Goal: Information Seeking & Learning: Learn about a topic

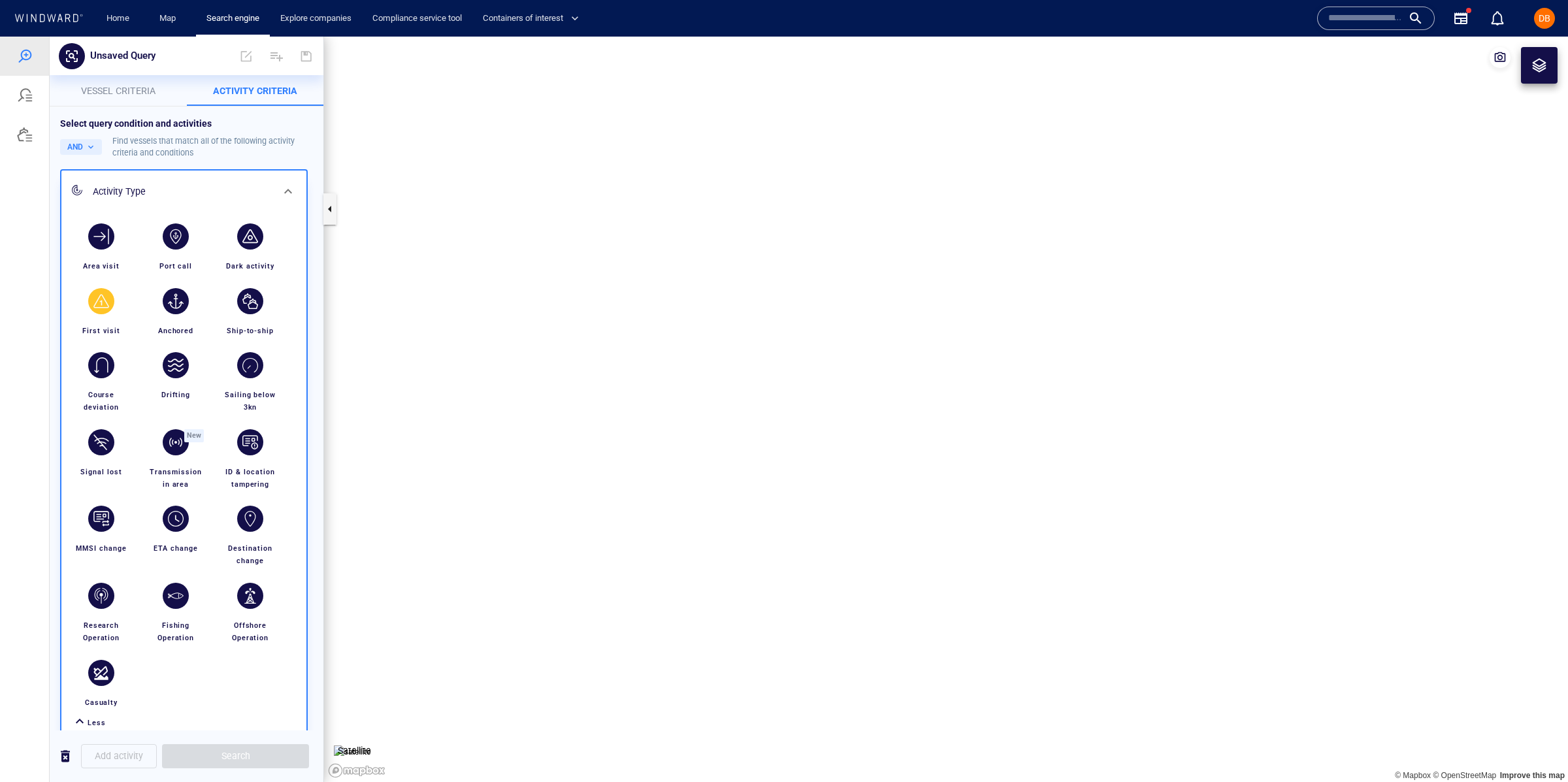
scroll to position [97, 0]
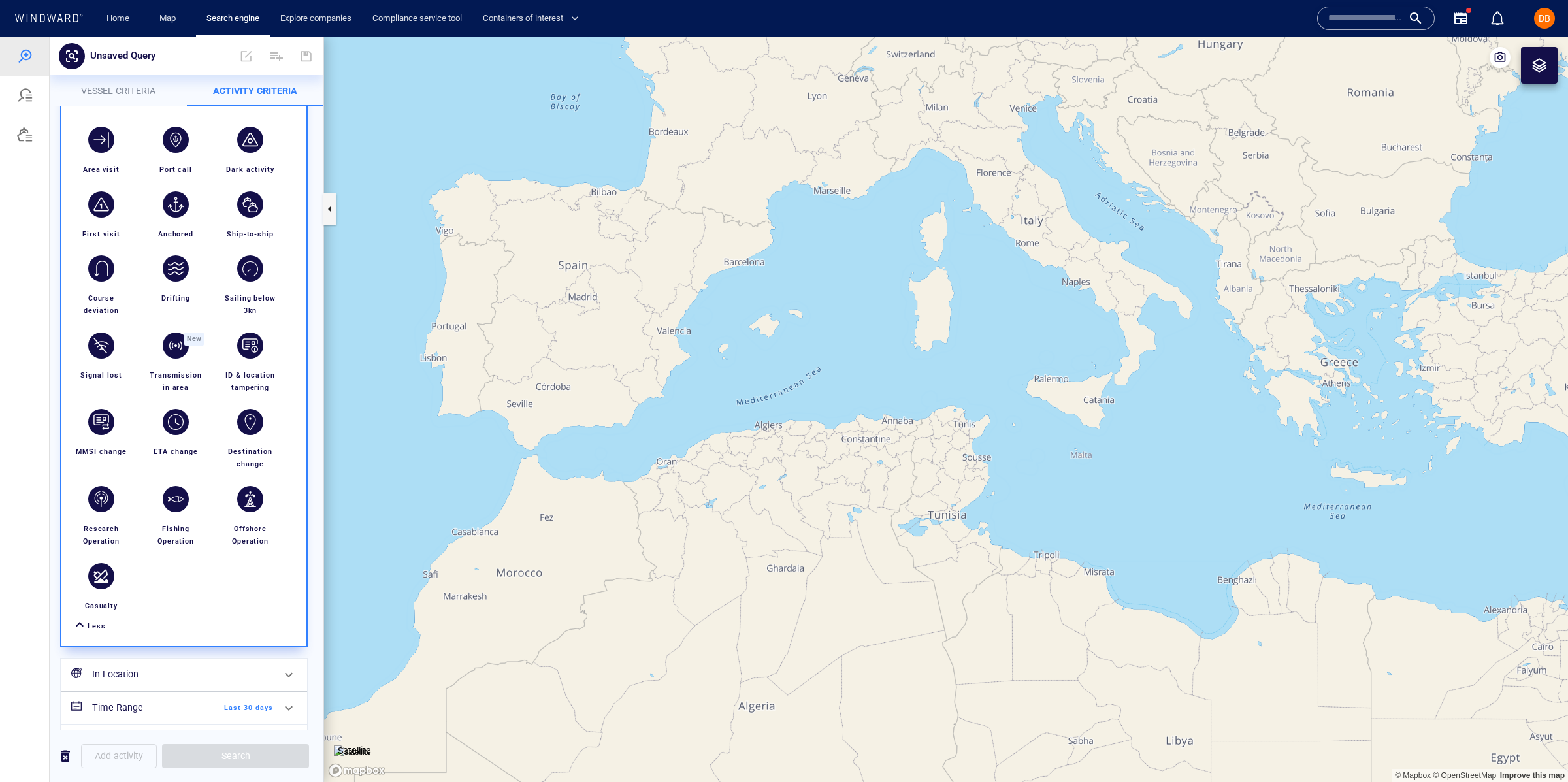
click at [1407, 19] on div at bounding box center [1376, 18] width 95 height 20
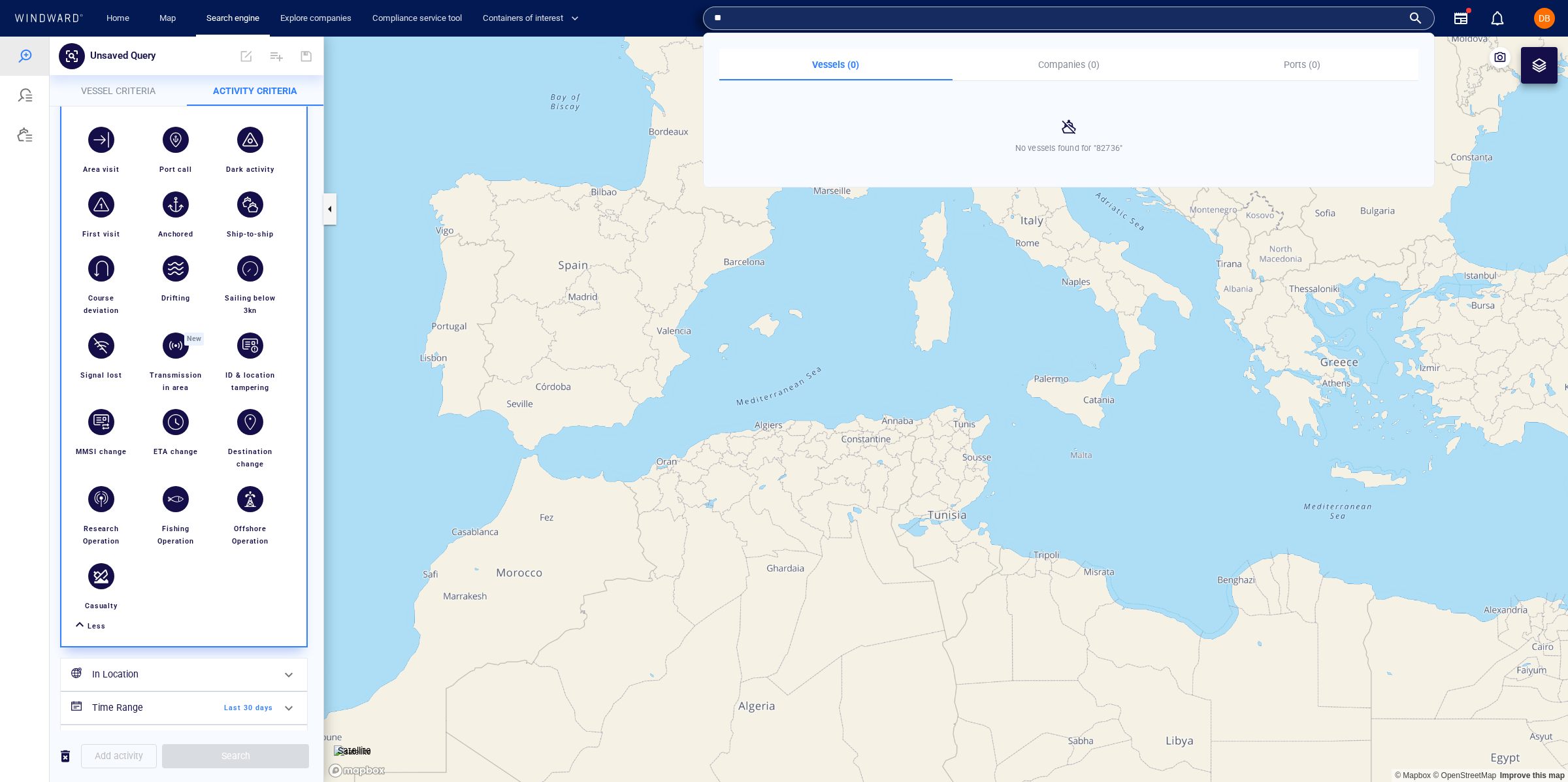
type input "*"
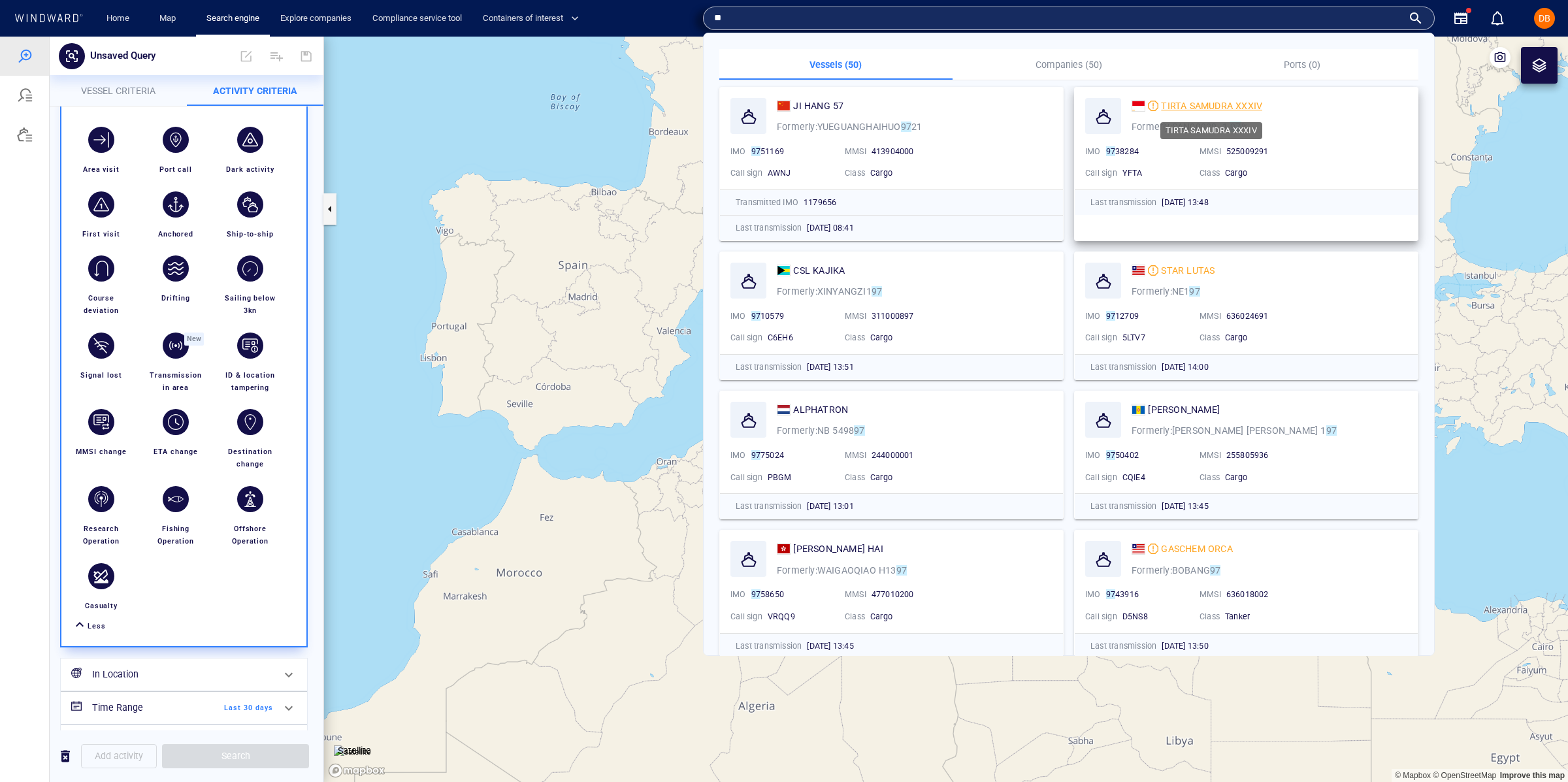
type input "**"
click at [1212, 107] on div "TIRTA SAMUDRA XXXIV" at bounding box center [1212, 102] width 101 height 16
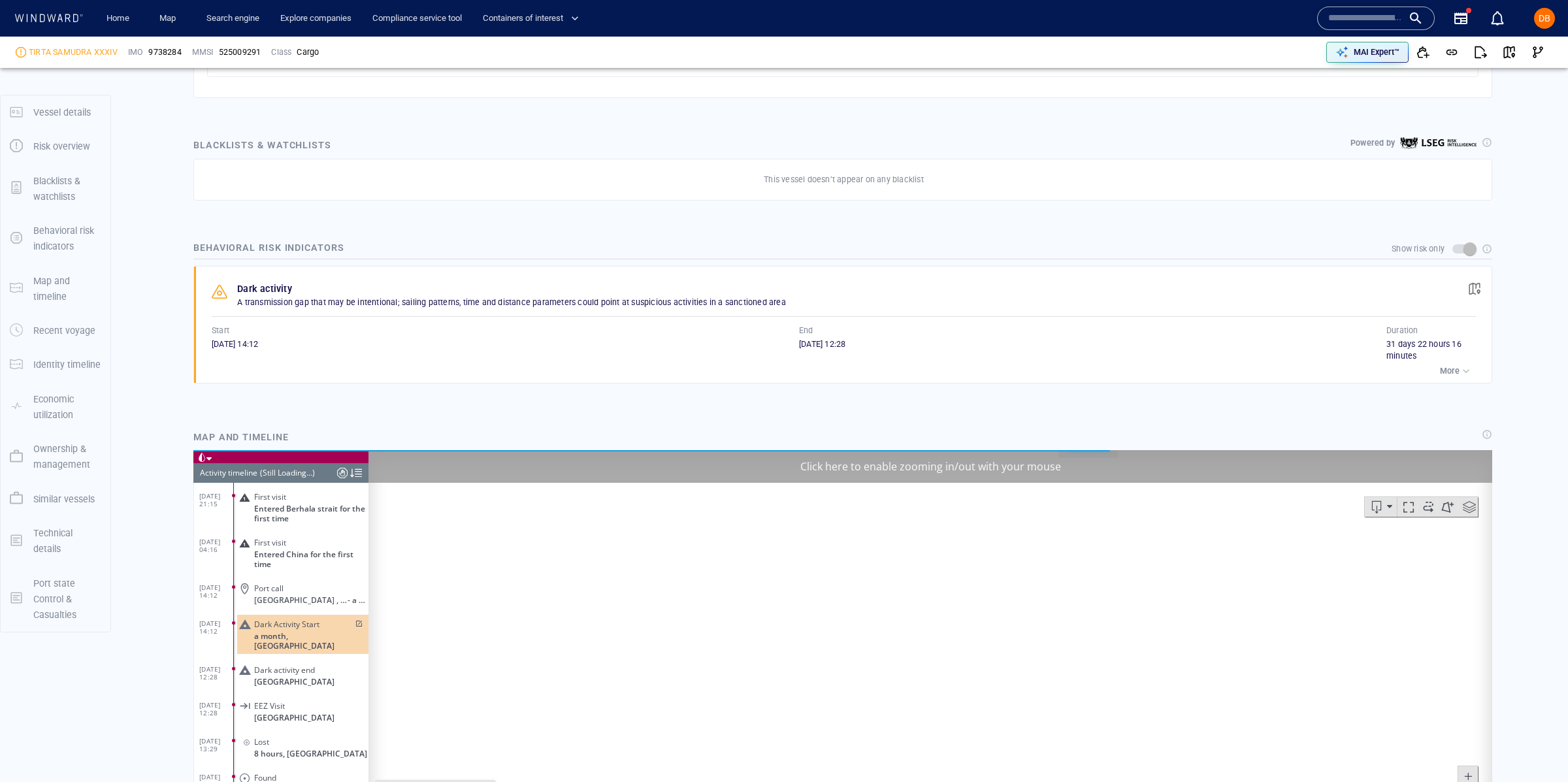
scroll to position [910, 0]
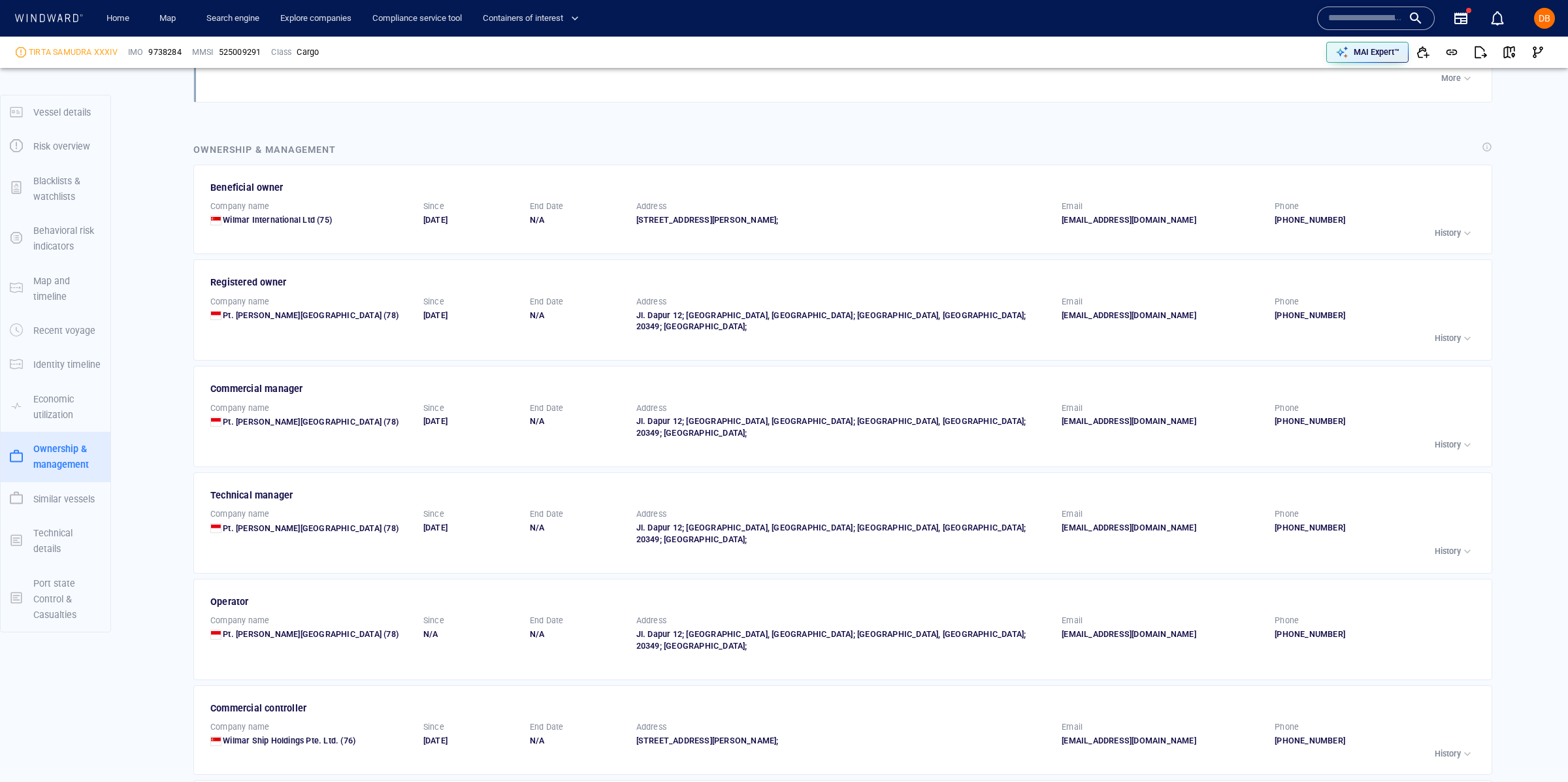
scroll to position [1931, 0]
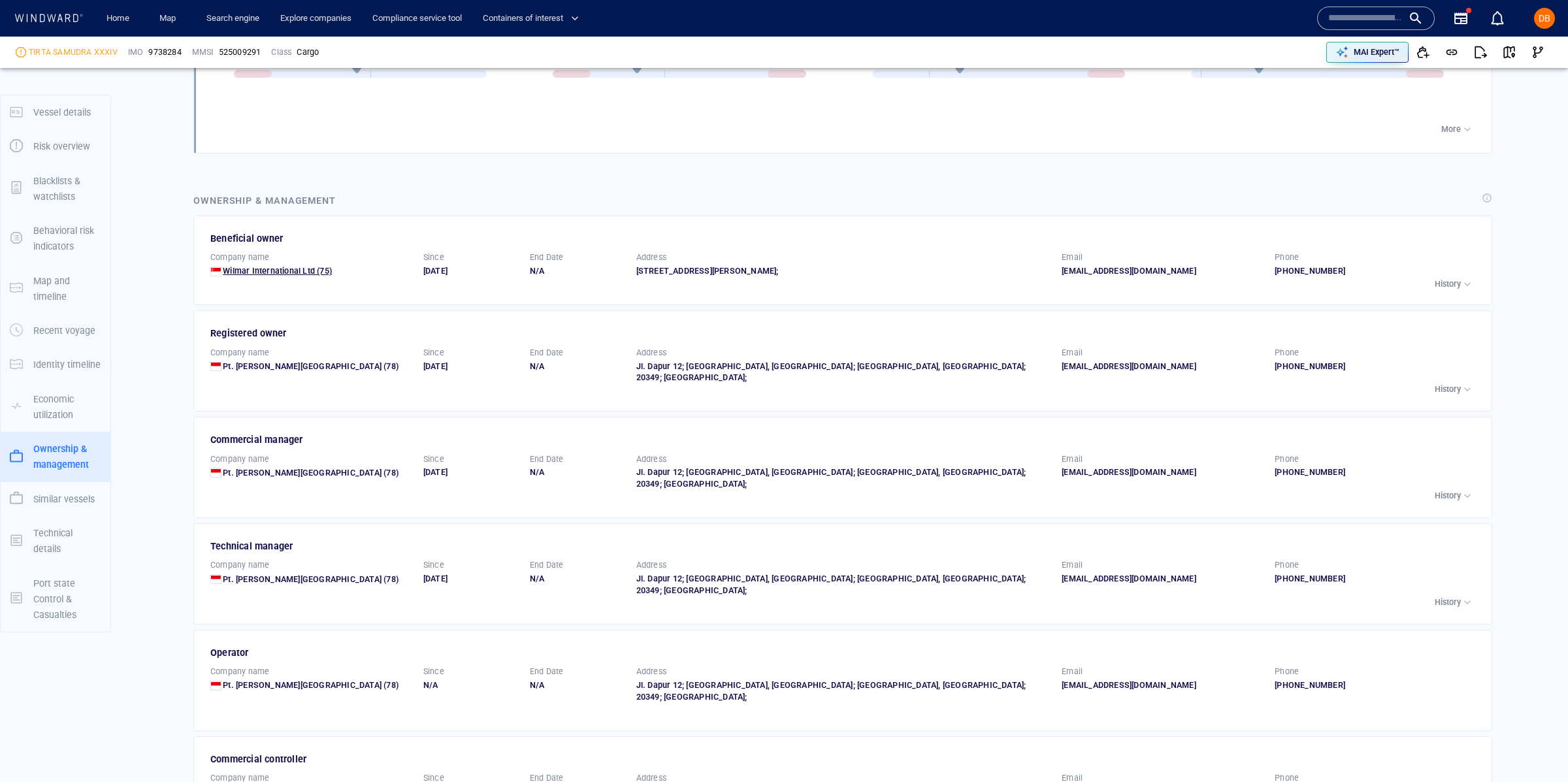
click at [287, 270] on p "Wilmar International Ltd" at bounding box center [268, 271] width 92 height 12
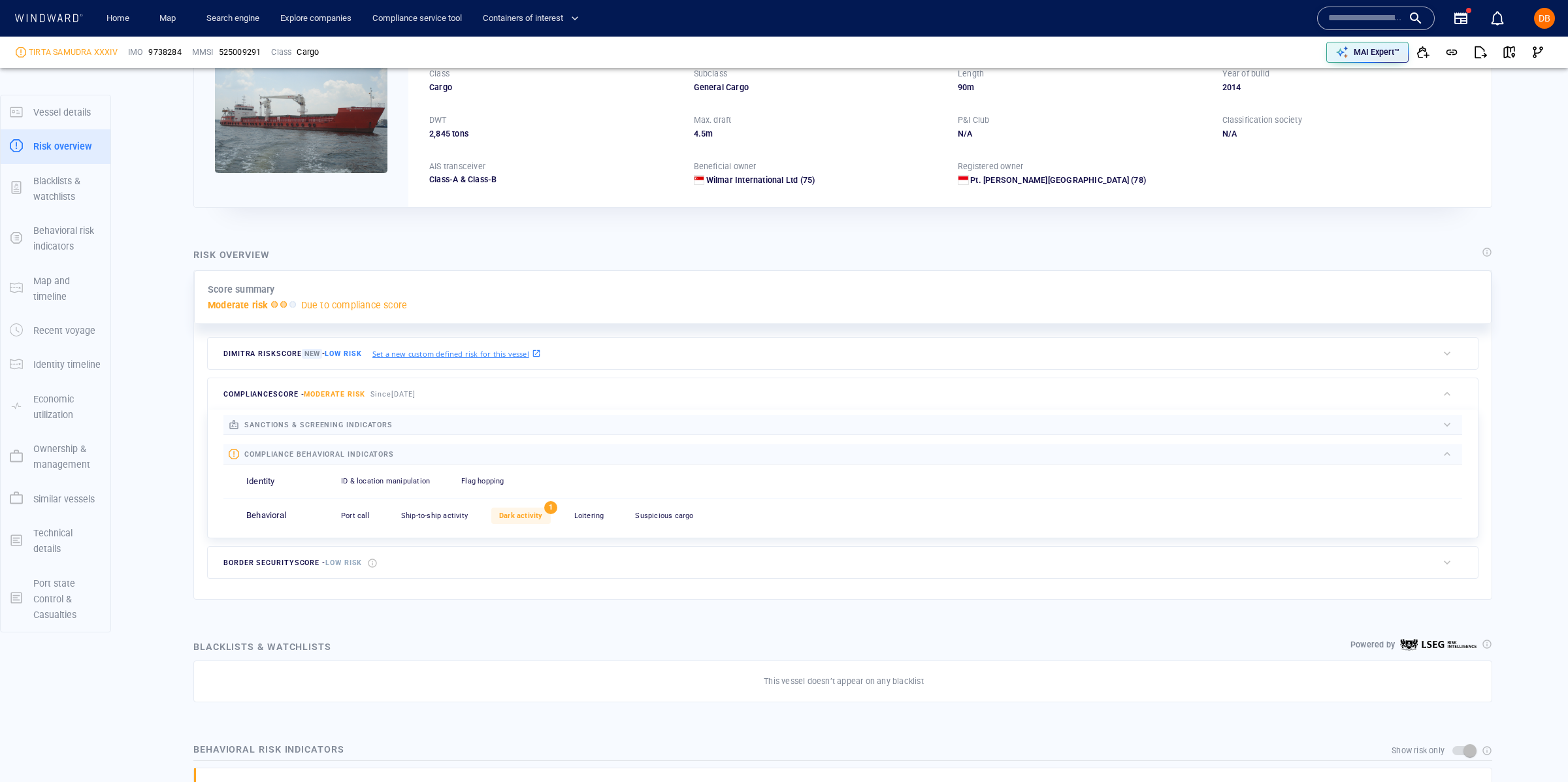
scroll to position [0, 0]
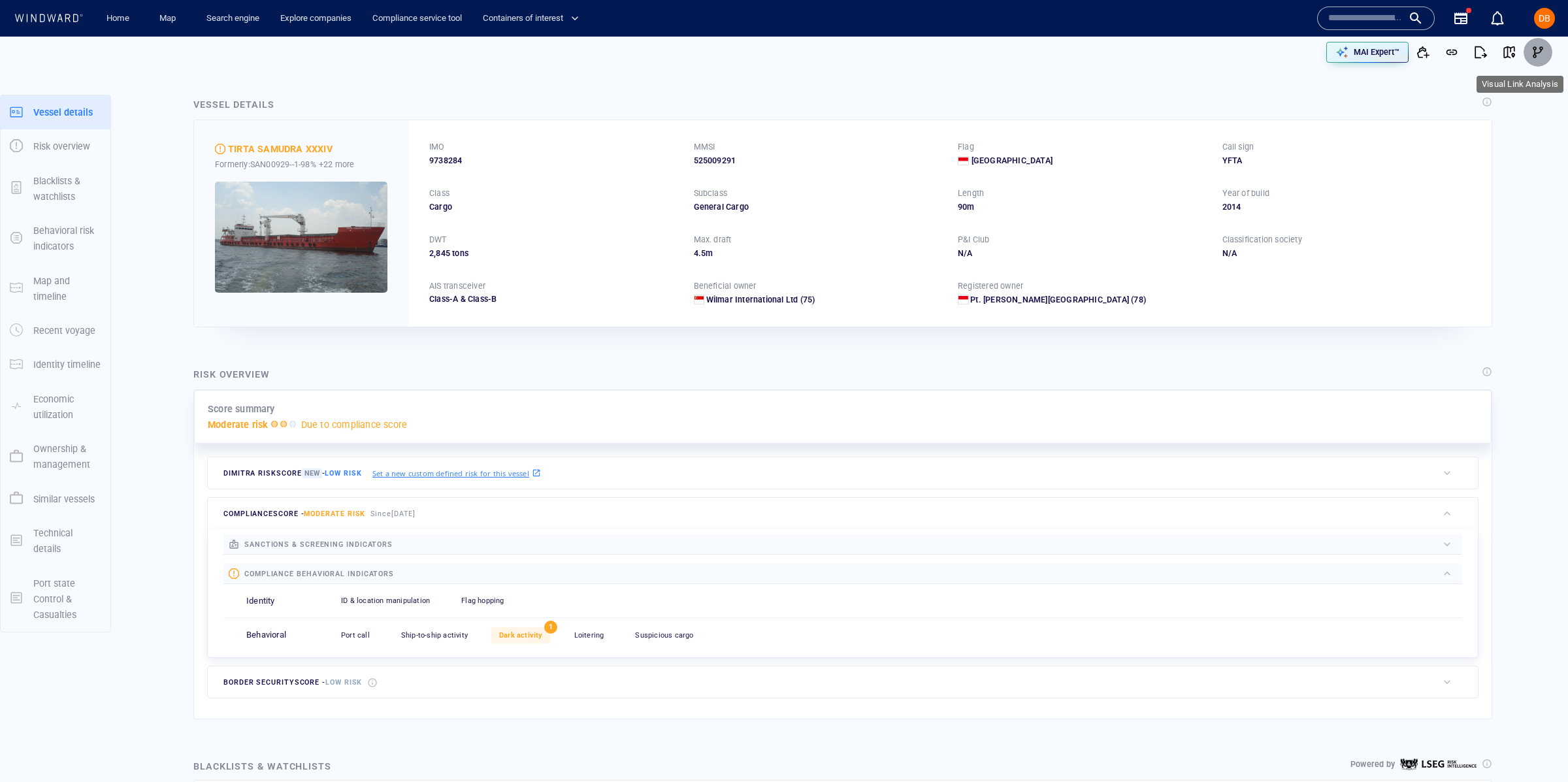
click at [1541, 47] on span "button" at bounding box center [1538, 52] width 13 height 13
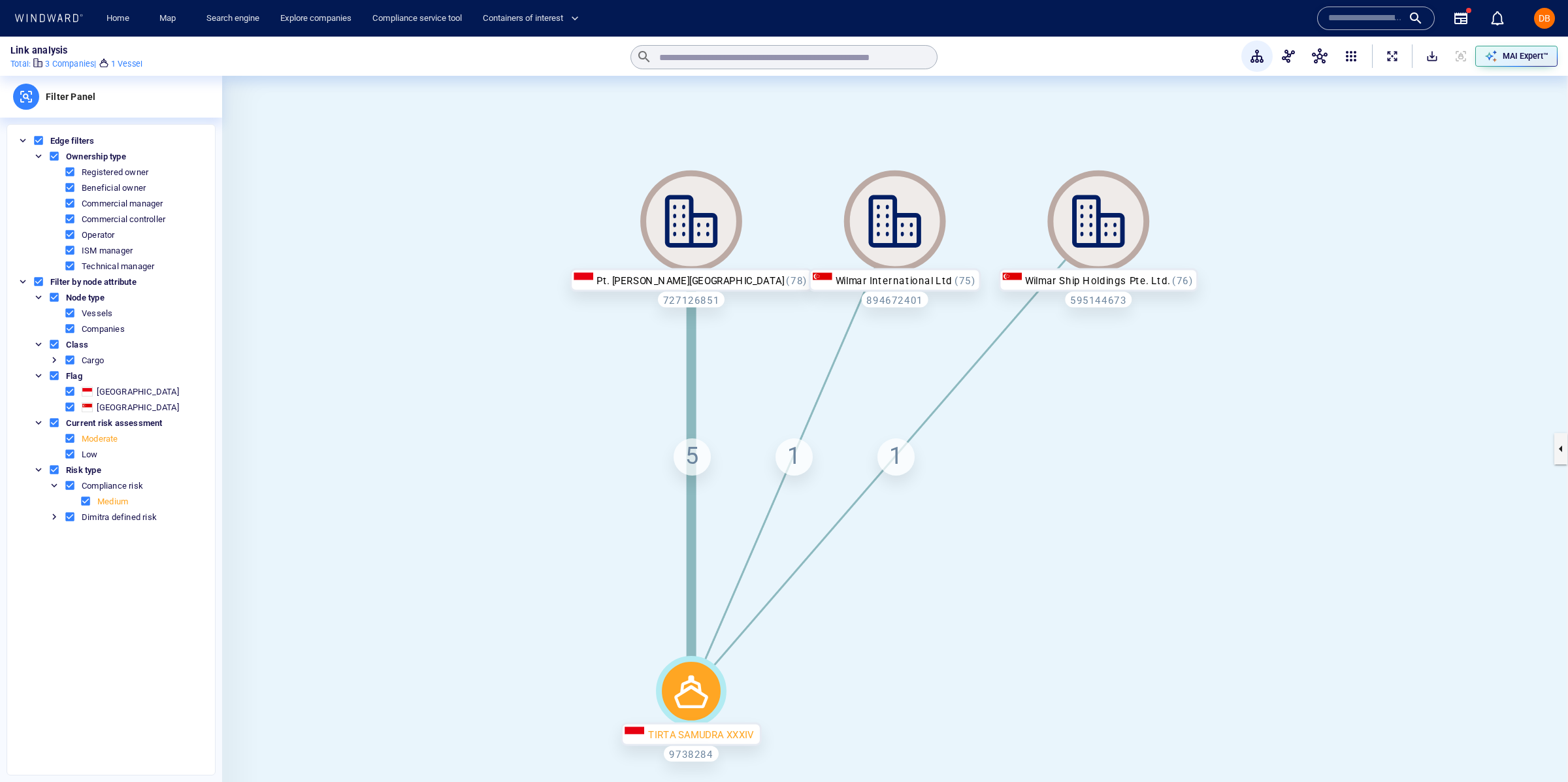
click at [686, 320] on canvas at bounding box center [895, 448] width 1346 height 745
click at [706, 463] on div "5" at bounding box center [692, 457] width 38 height 38
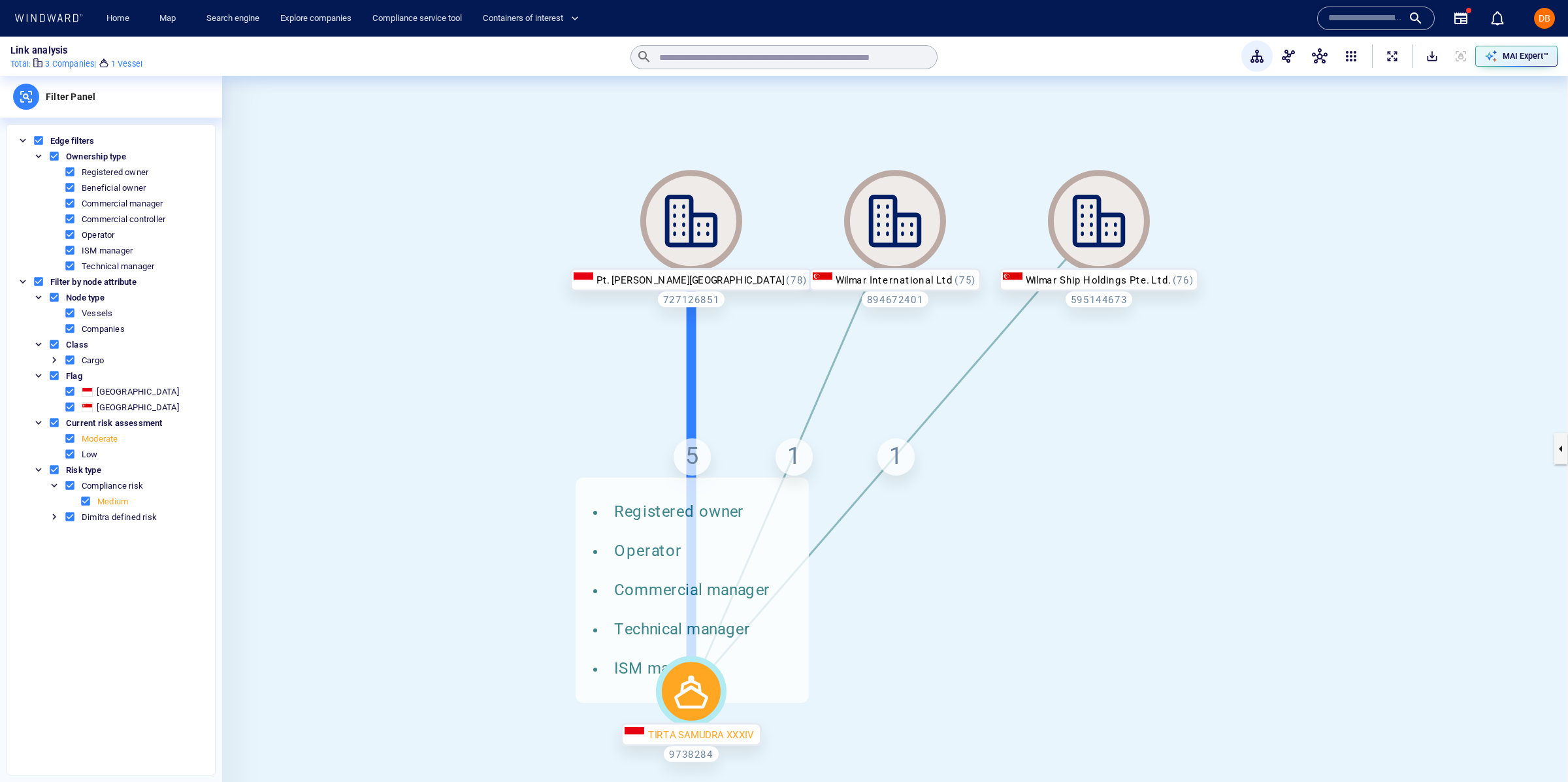
click at [708, 449] on div "5 Registered owner Operator Commercial manager Technical manager ISM manager" at bounding box center [692, 457] width 38 height 38
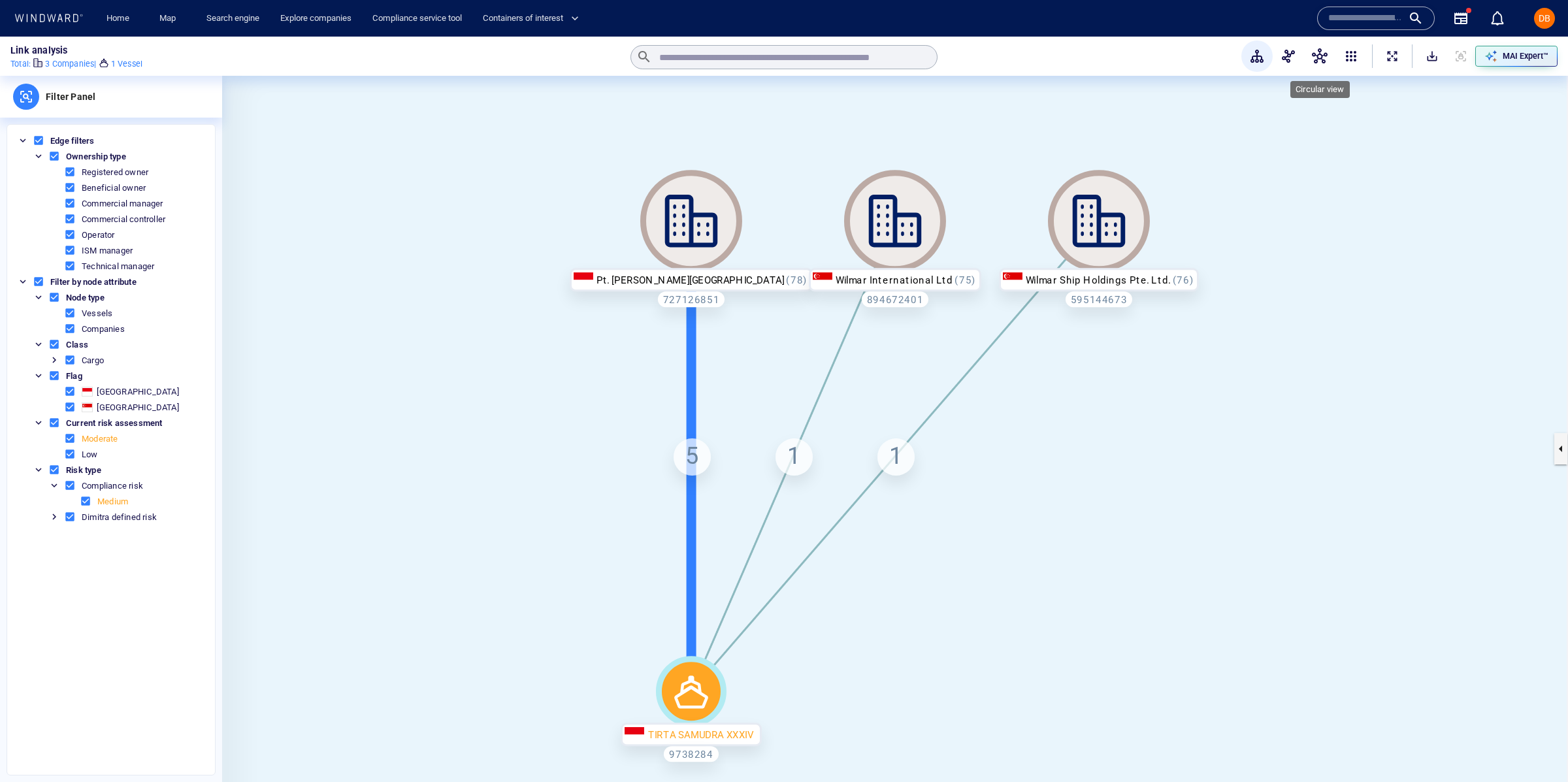
click at [1328, 58] on button "button" at bounding box center [1320, 56] width 32 height 32
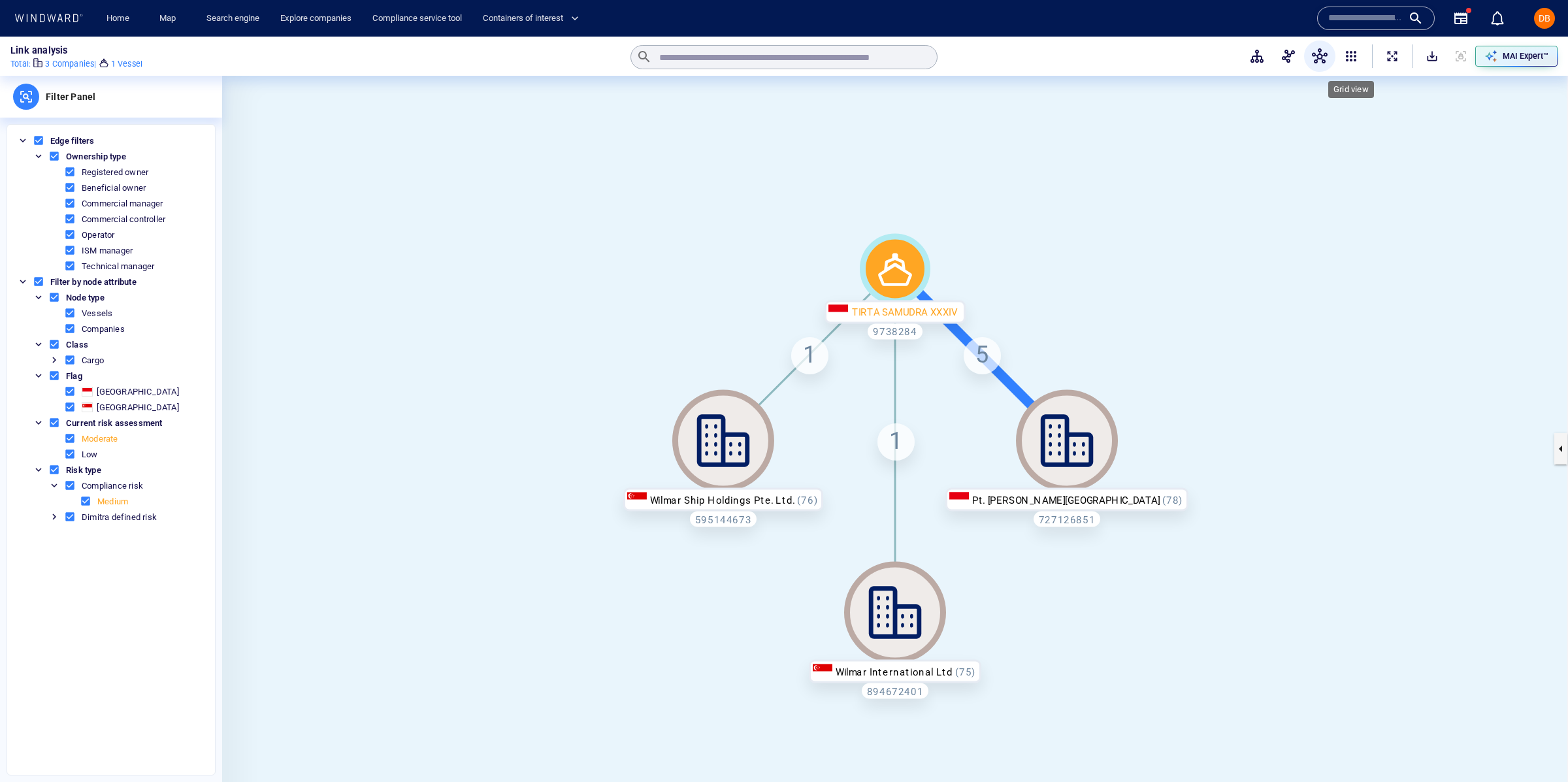
click at [1353, 62] on span "button" at bounding box center [1351, 56] width 16 height 16
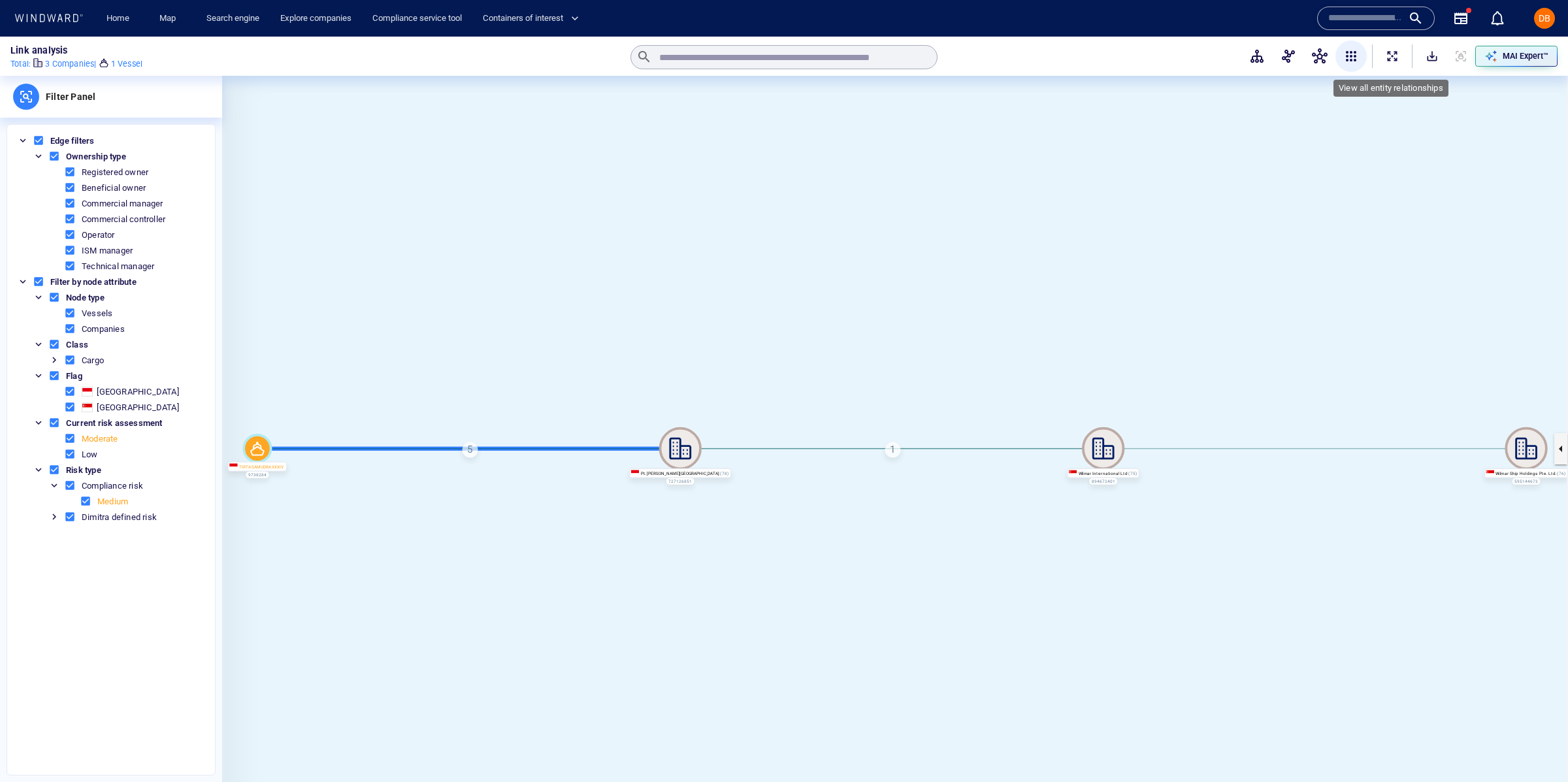
click at [1391, 57] on span "ExpandAllNodes" at bounding box center [1392, 56] width 13 height 13
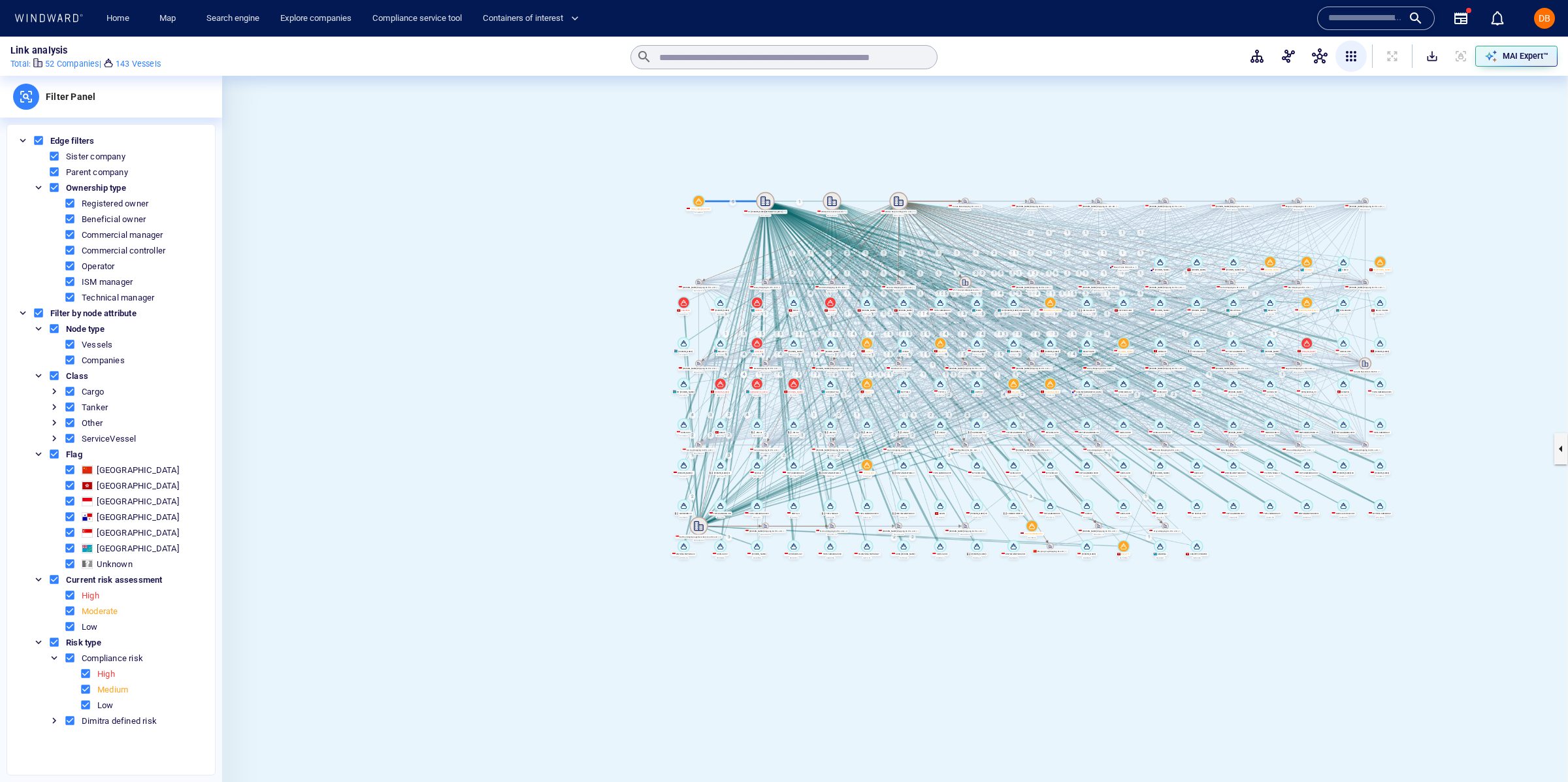
click at [698, 194] on canvas at bounding box center [895, 448] width 1346 height 745
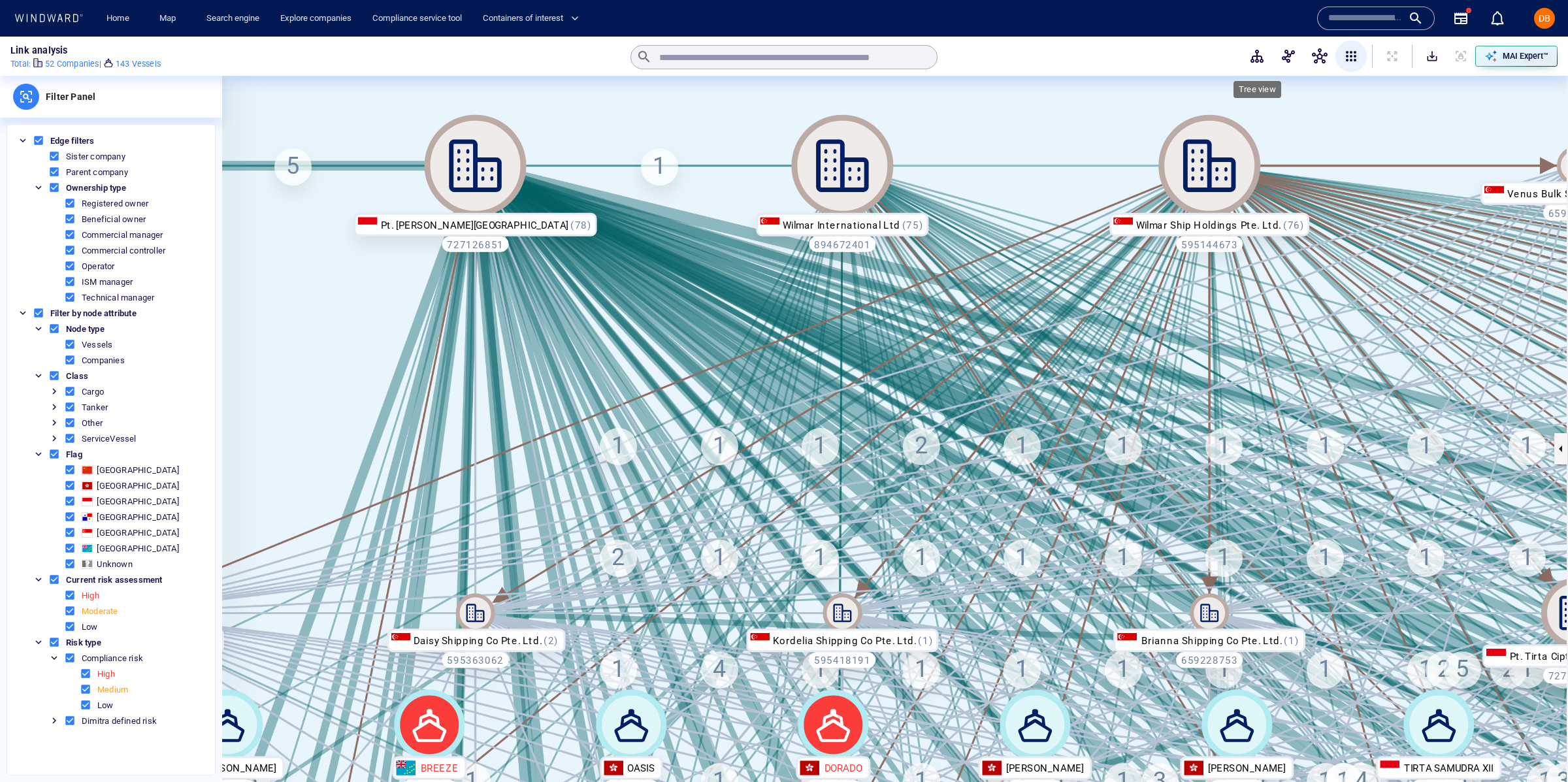
click at [1266, 56] on button "button" at bounding box center [1258, 56] width 32 height 32
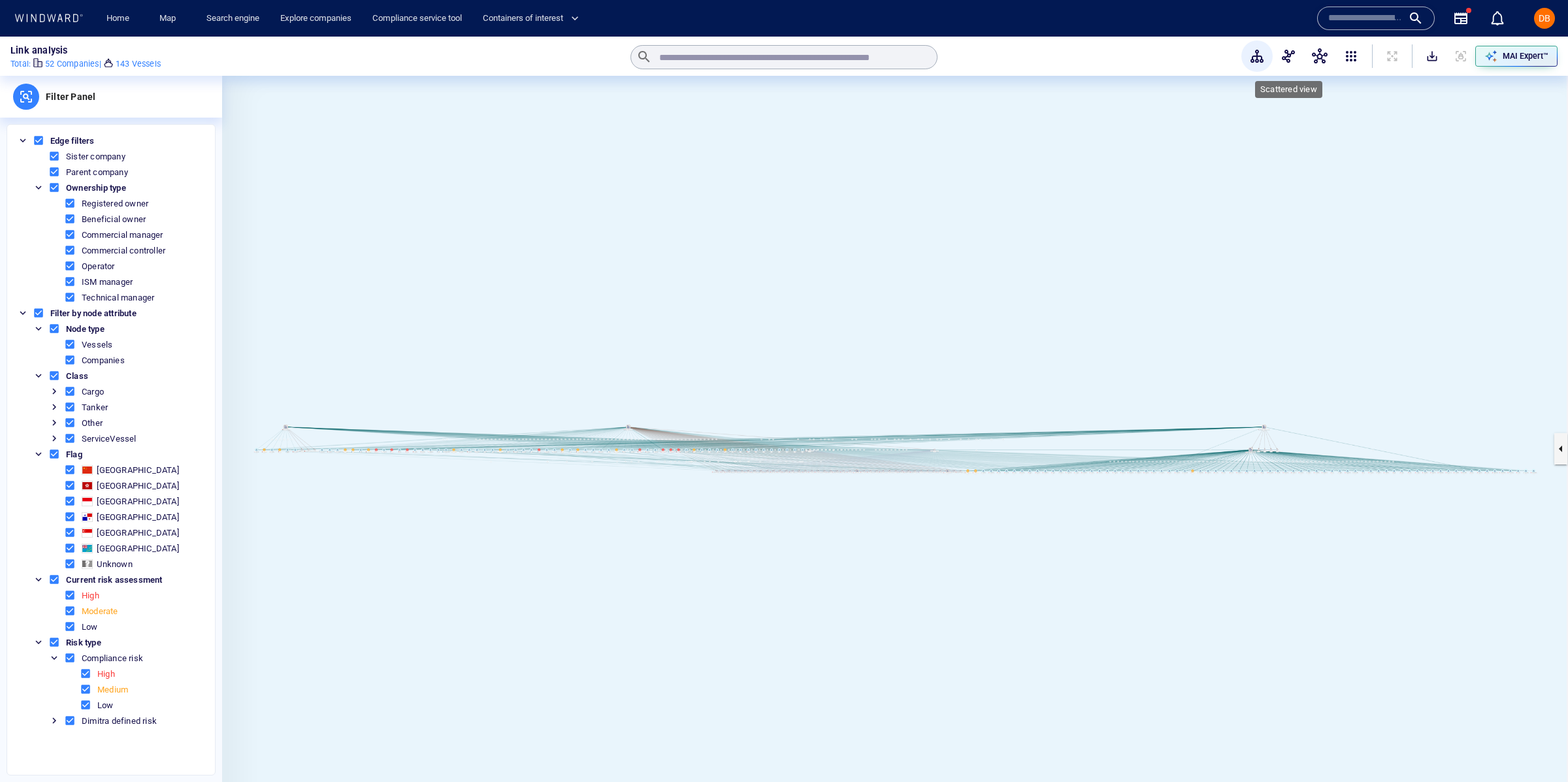
click at [1292, 54] on span "button" at bounding box center [1288, 56] width 16 height 16
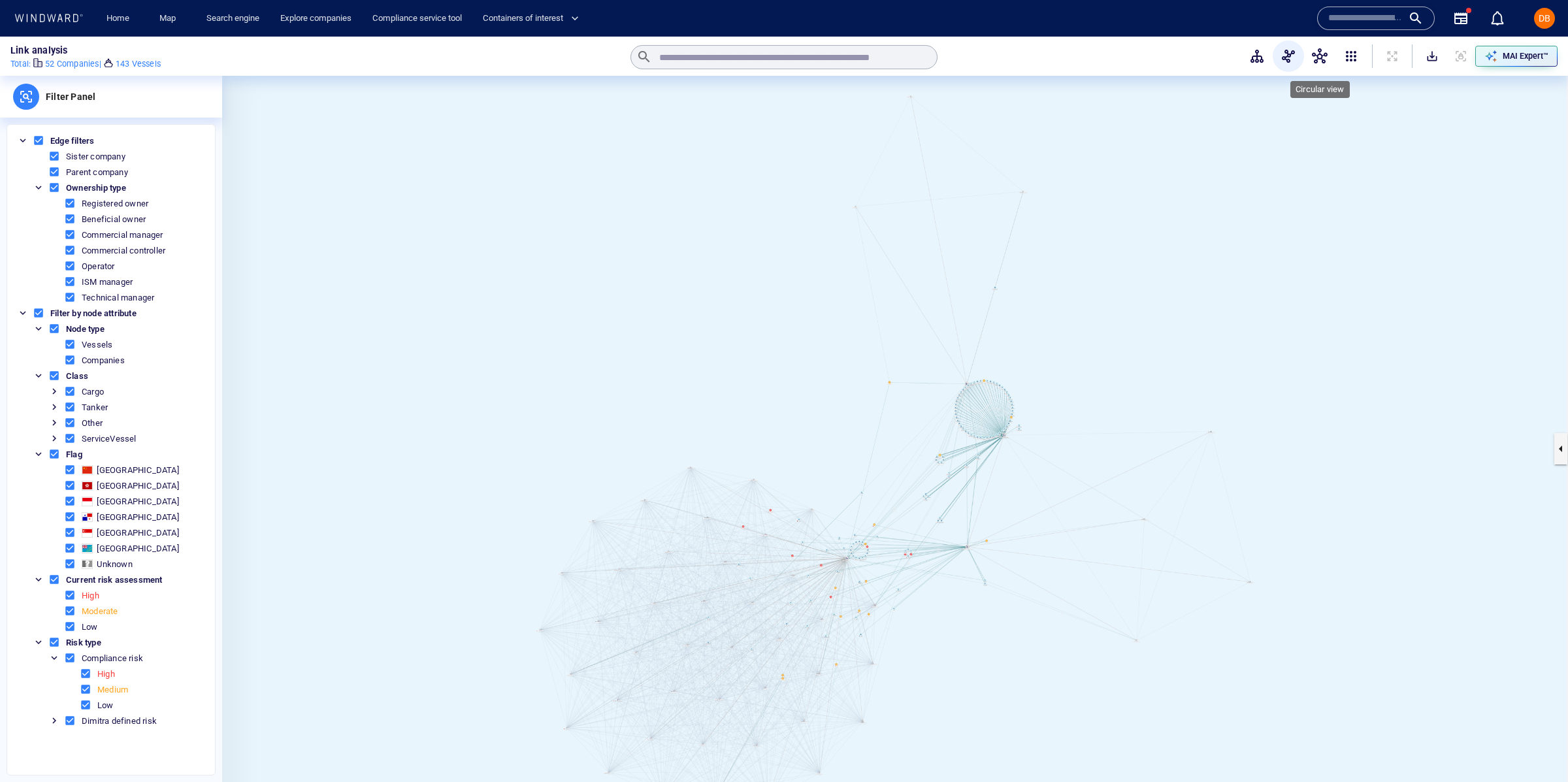
click at [1323, 64] on button "button" at bounding box center [1320, 56] width 32 height 32
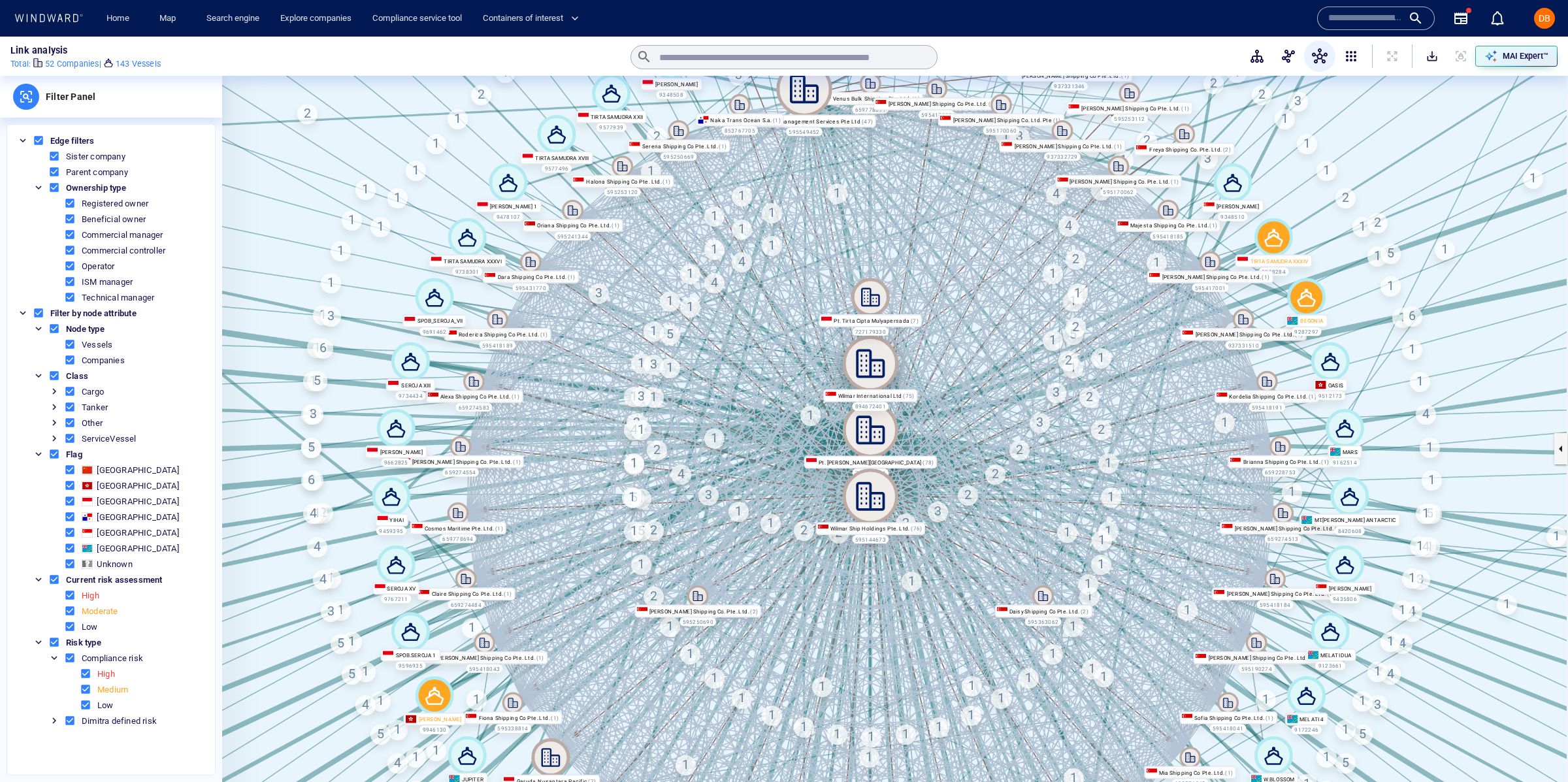
click at [862, 355] on icon at bounding box center [870, 364] width 56 height 56
click at [36, 137] on span at bounding box center [38, 140] width 12 height 12
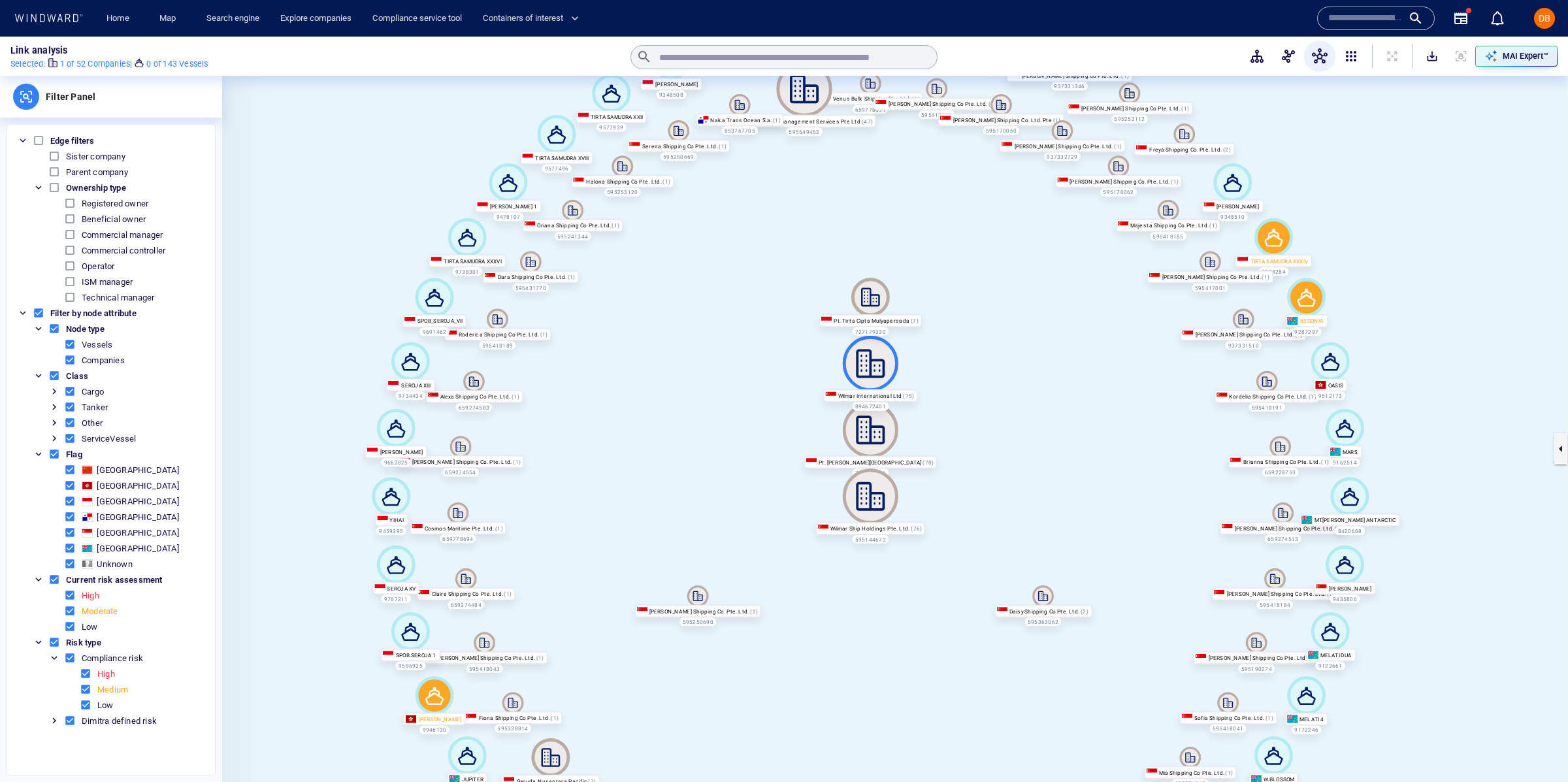
click at [50, 373] on span at bounding box center [54, 376] width 12 height 12
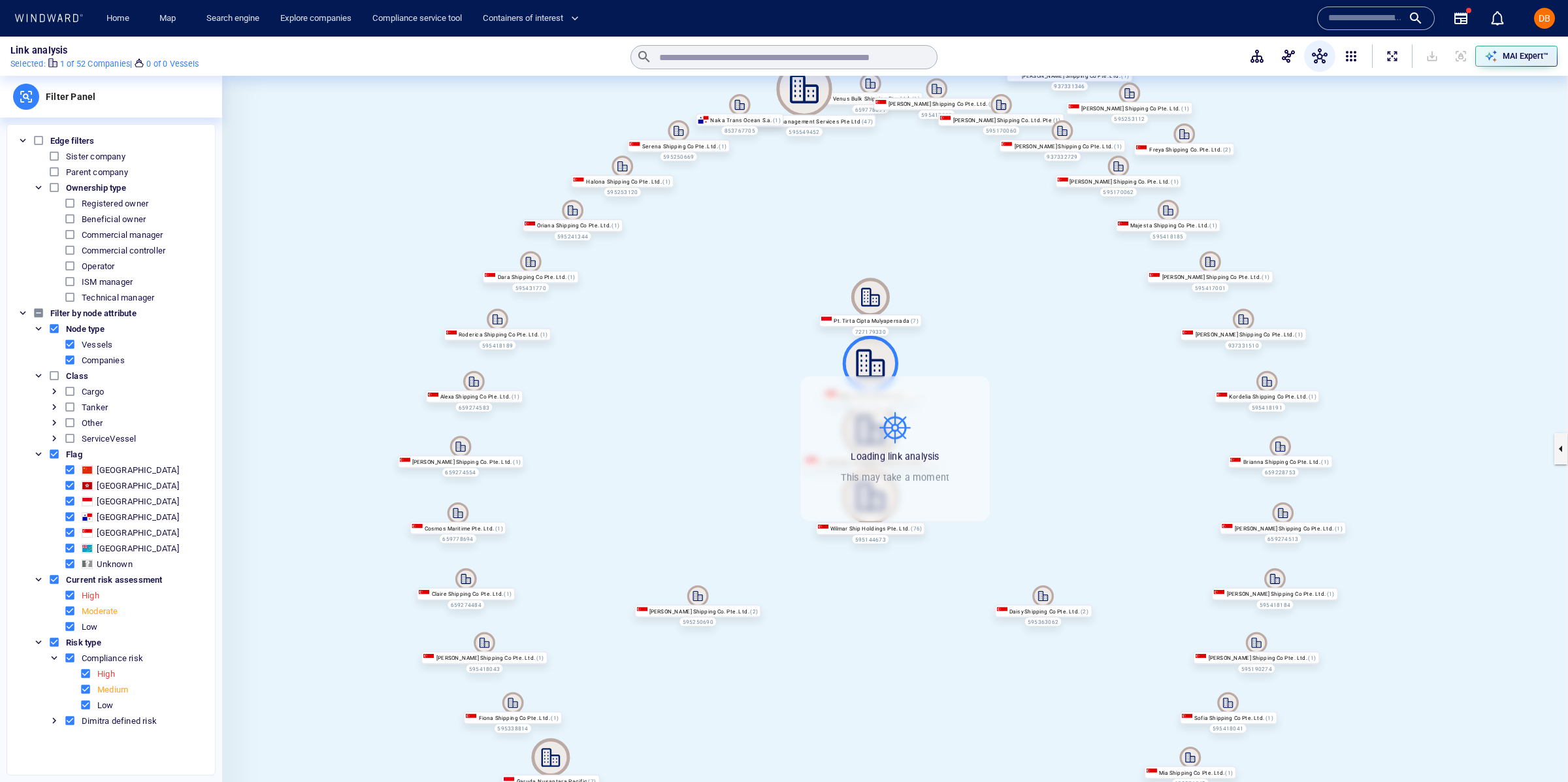
click at [58, 463] on li "China" at bounding box center [127, 470] width 159 height 16
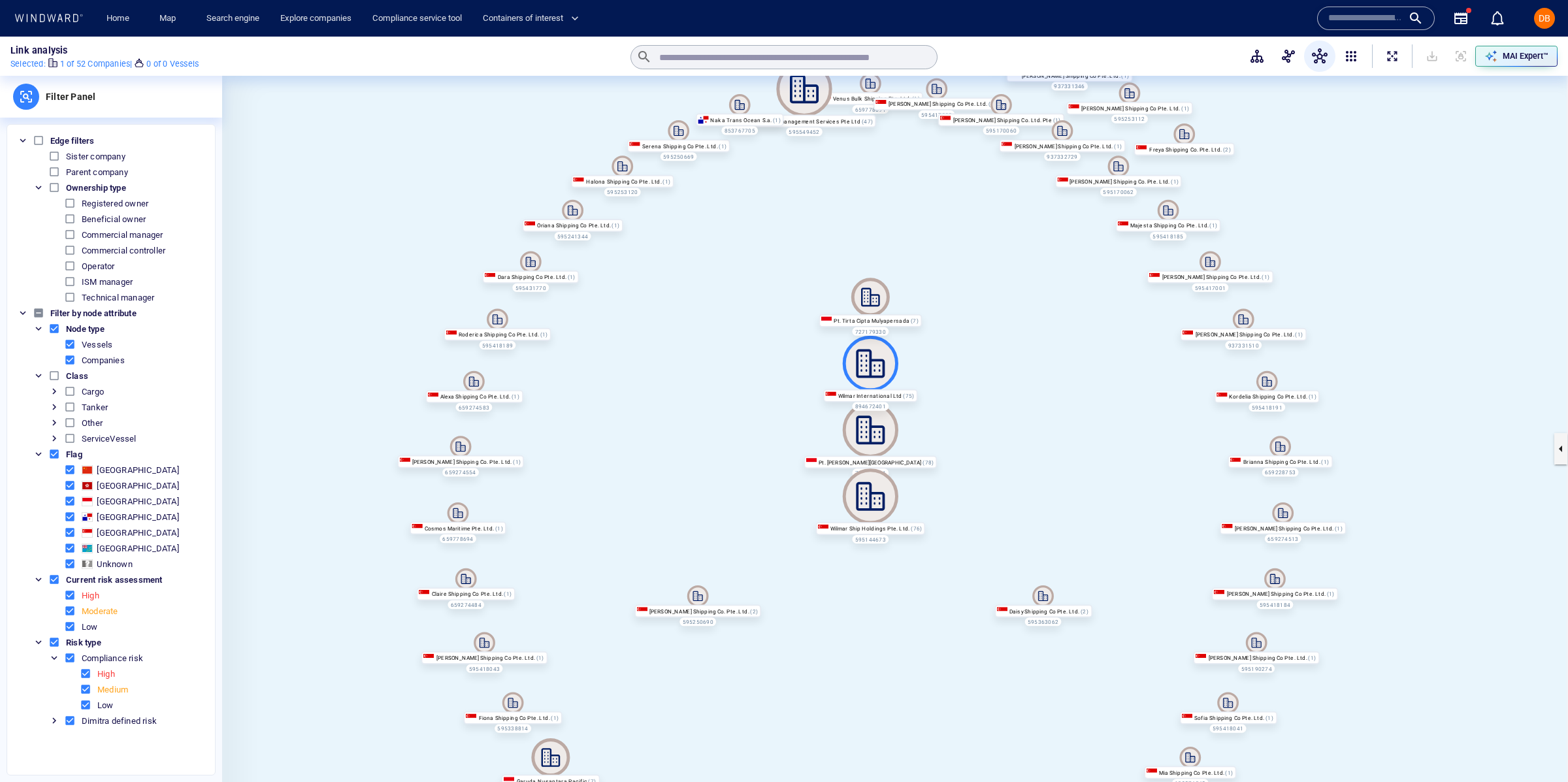
click at [53, 445] on span "ServiceVessel" at bounding box center [127, 438] width 159 height 16
click at [53, 452] on span at bounding box center [54, 454] width 12 height 12
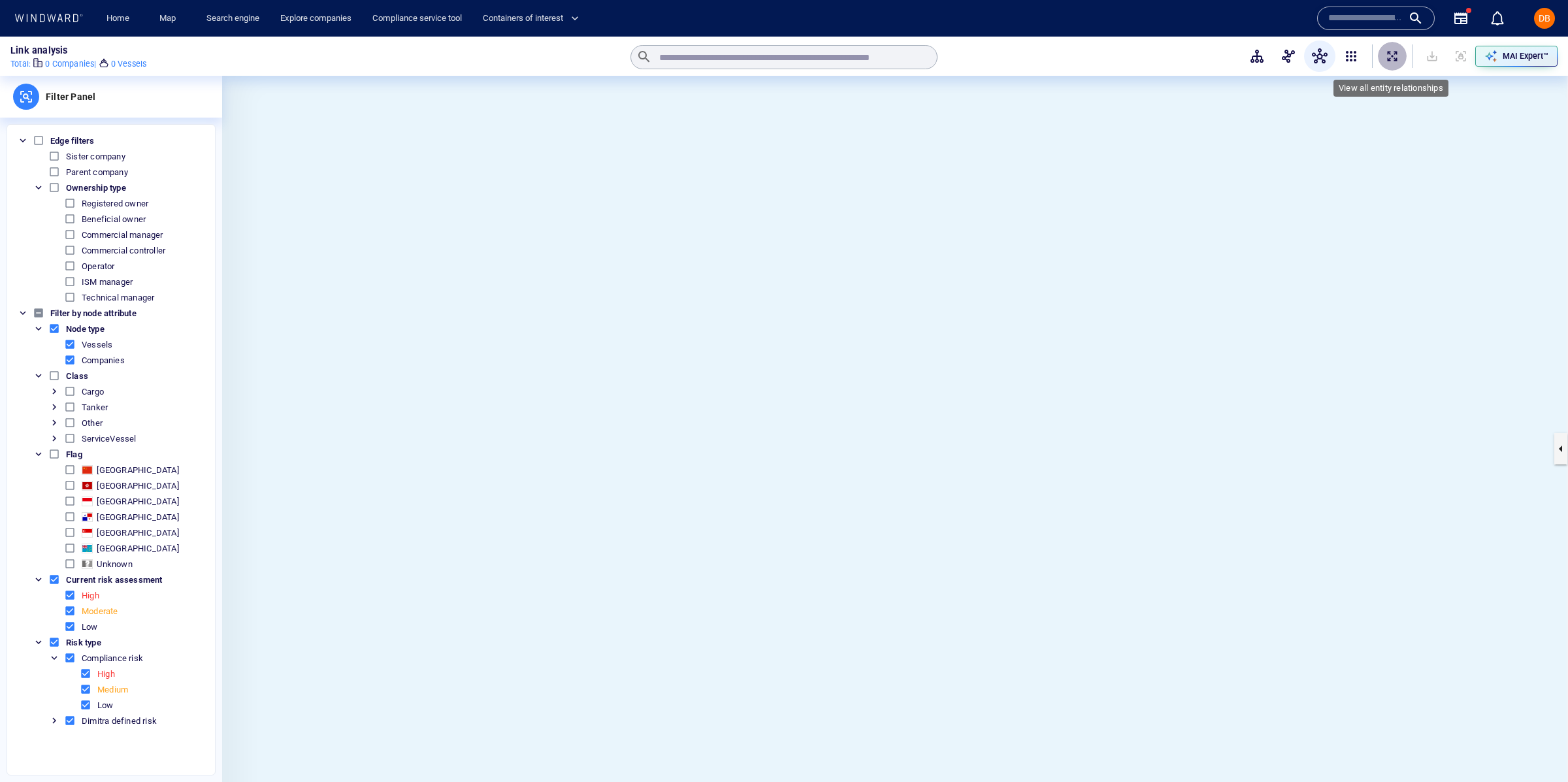
click at [1388, 51] on span "ExpandAllNodes" at bounding box center [1392, 56] width 13 height 13
click at [1395, 57] on span "ExpandAllNodes" at bounding box center [1392, 56] width 13 height 13
click at [44, 137] on span at bounding box center [38, 140] width 12 height 12
click at [20, 137] on button "Toggle" at bounding box center [23, 140] width 12 height 12
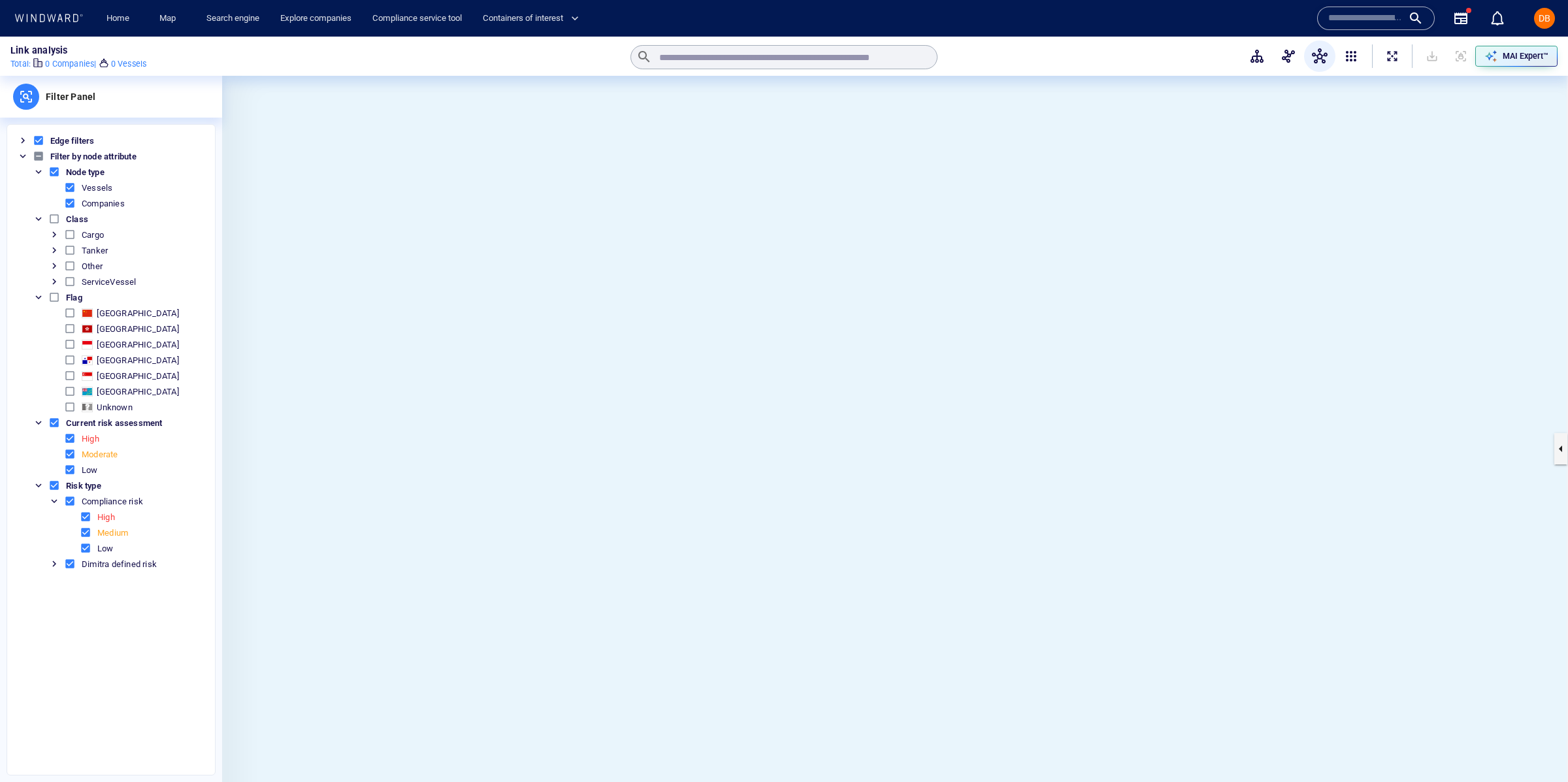
click at [20, 137] on button "Toggle" at bounding box center [23, 140] width 12 height 12
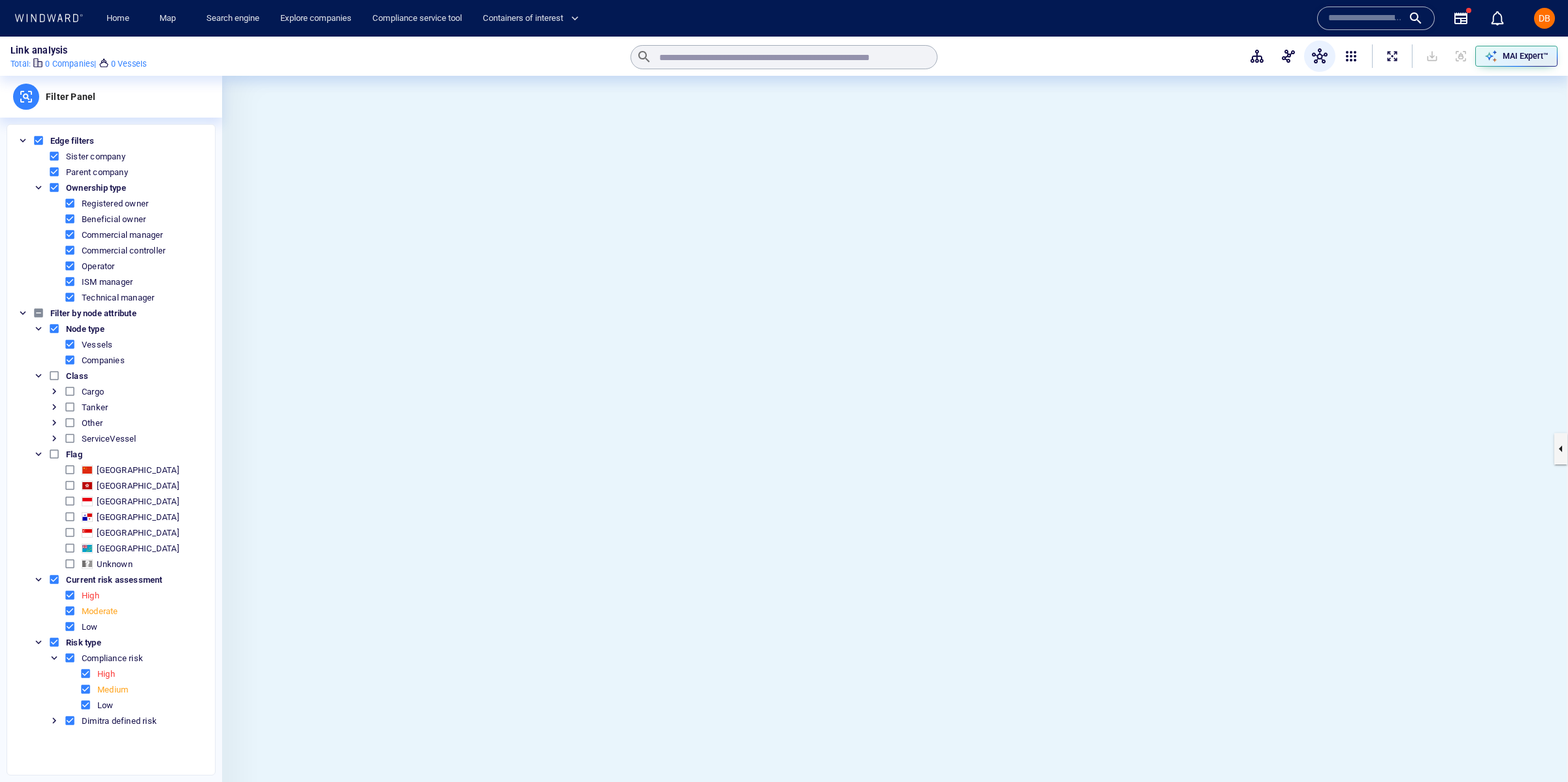
click at [58, 367] on ol "Node type Vessels Companies Class Cargo Tanker Other ServiceVessel Flag China H…" at bounding box center [112, 524] width 190 height 407
click at [56, 460] on span "Flag" at bounding box center [120, 454] width 174 height 16
click at [56, 451] on span at bounding box center [54, 454] width 12 height 12
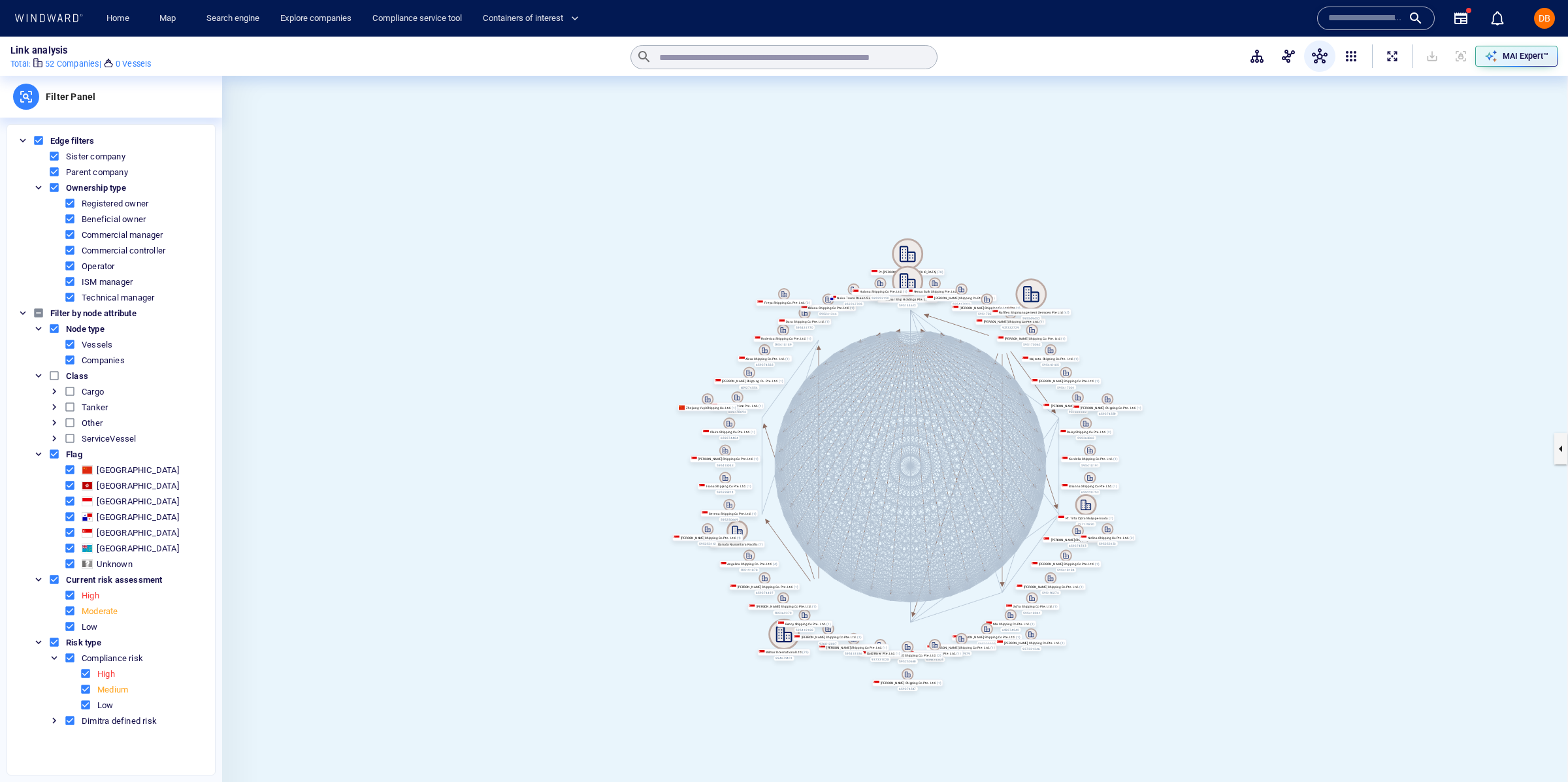
click at [53, 374] on span at bounding box center [54, 376] width 12 height 12
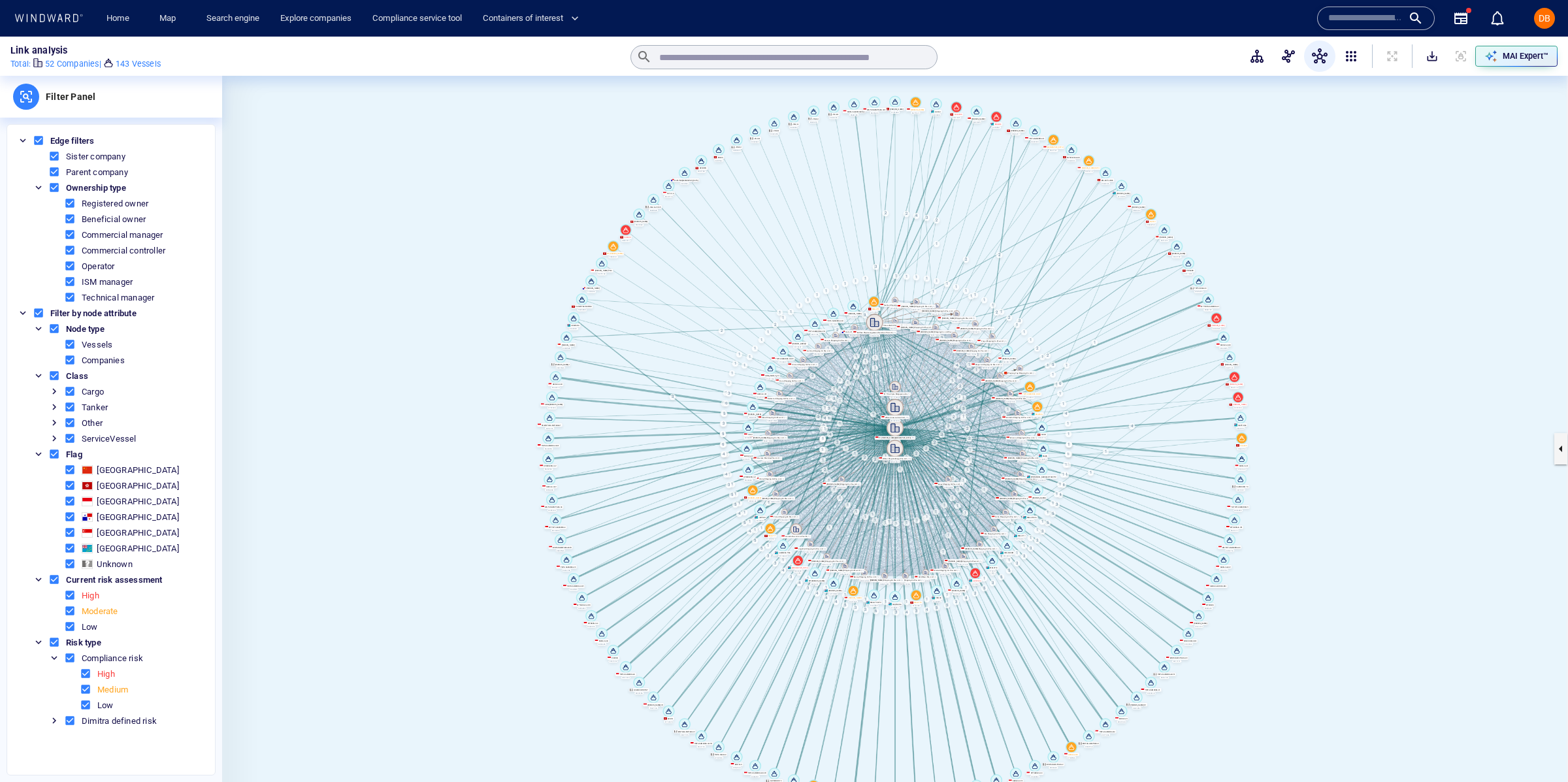
click at [701, 174] on canvas at bounding box center [895, 448] width 1346 height 745
click at [704, 161] on icon at bounding box center [701, 161] width 12 height 12
click at [713, 179] on canvas at bounding box center [895, 448] width 1346 height 745
